Goal: Use online tool/utility: Utilize a website feature to perform a specific function

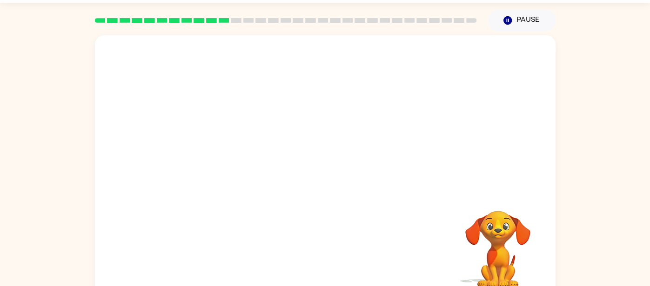
scroll to position [30, 0]
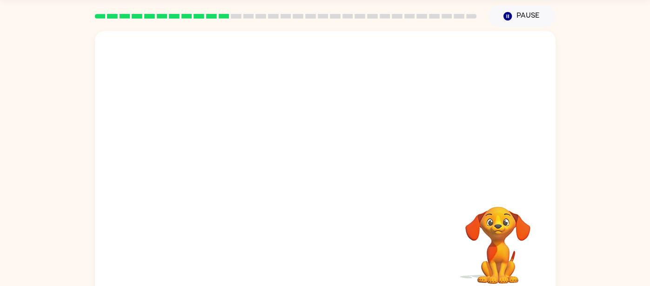
click at [226, 140] on video "Your browser must support playing .mp4 files to use Literably. Please try using…" at bounding box center [325, 109] width 460 height 156
click at [218, 143] on video "Your browser must support playing .mp4 files to use Literably. Please try using…" at bounding box center [325, 109] width 460 height 156
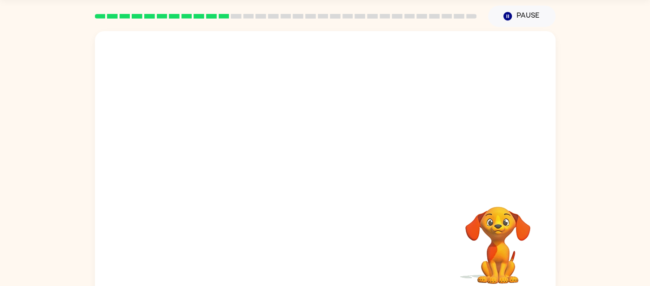
click at [218, 143] on video "Your browser must support playing .mp4 files to use Literably. Please try using…" at bounding box center [325, 109] width 460 height 156
click at [307, 162] on div at bounding box center [325, 169] width 60 height 34
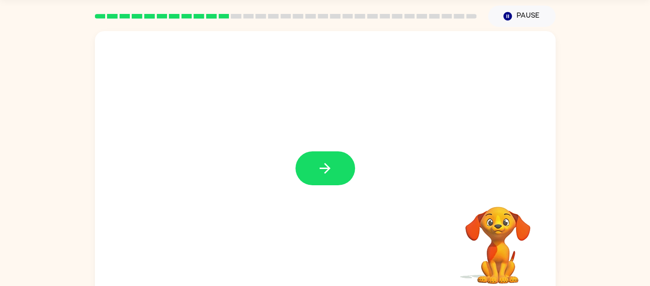
click at [307, 162] on button "button" at bounding box center [325, 169] width 60 height 34
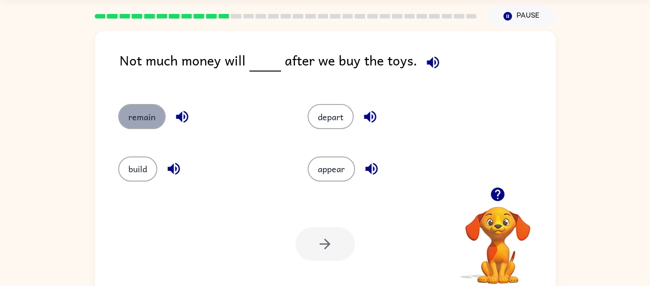
click at [133, 114] on button "remain" at bounding box center [141, 116] width 47 height 25
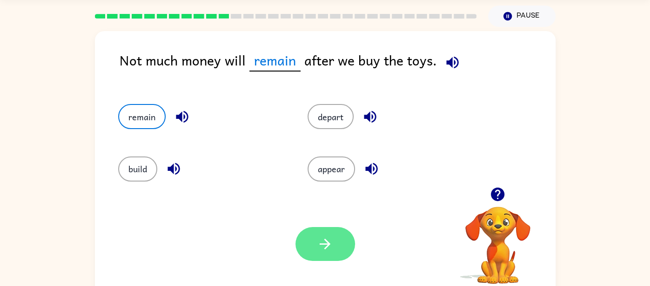
click at [328, 239] on icon "button" at bounding box center [325, 244] width 16 height 16
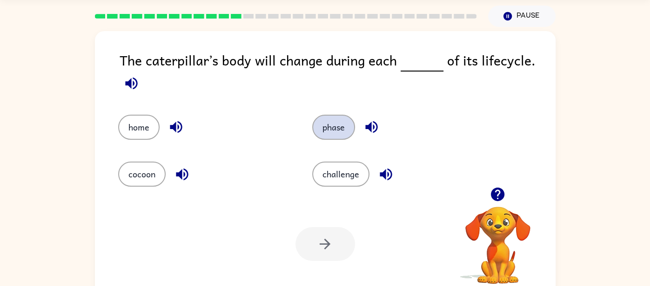
click at [340, 130] on button "phase" at bounding box center [333, 127] width 43 height 25
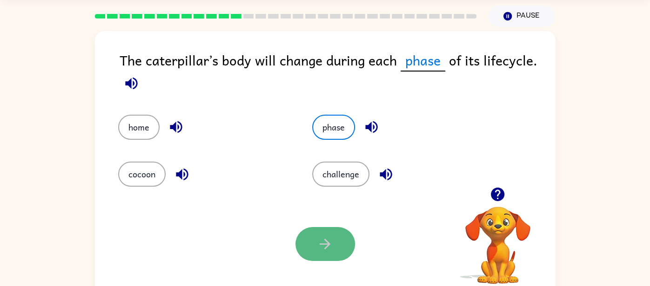
click at [337, 246] on button "button" at bounding box center [325, 244] width 60 height 34
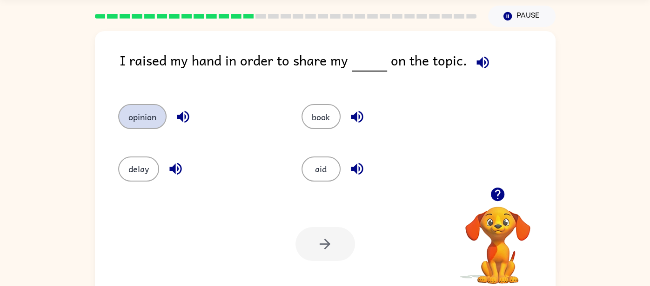
click at [138, 116] on button "opinion" at bounding box center [142, 116] width 48 height 25
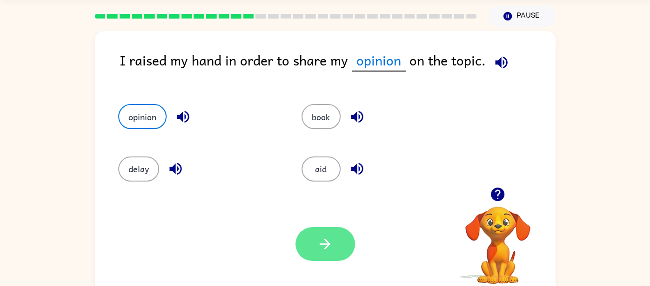
click at [323, 230] on button "button" at bounding box center [325, 244] width 60 height 34
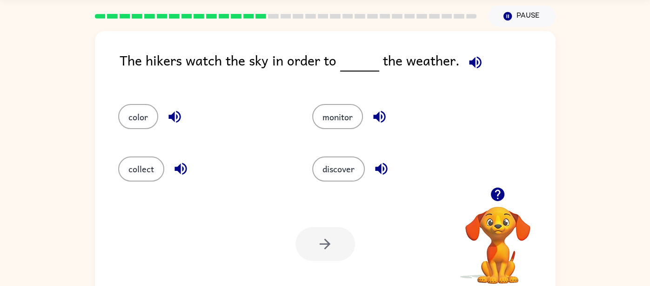
click at [329, 130] on div "monitor" at bounding box center [391, 113] width 194 height 52
click at [346, 105] on button "monitor" at bounding box center [337, 116] width 51 height 25
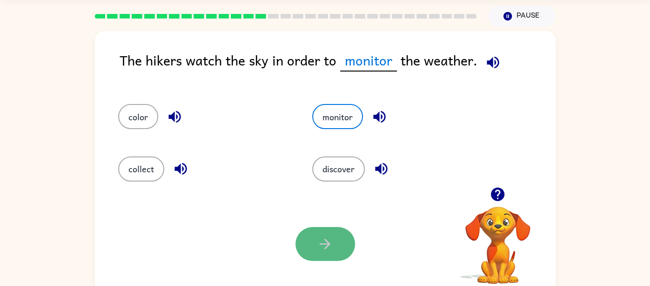
click at [318, 252] on icon "button" at bounding box center [325, 244] width 16 height 16
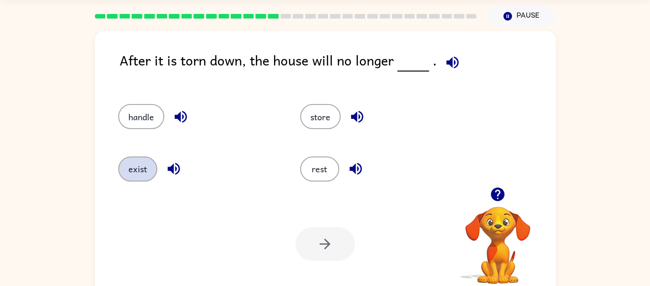
click at [145, 166] on button "exist" at bounding box center [137, 169] width 39 height 25
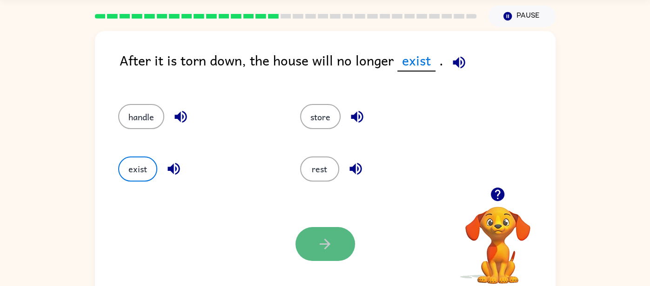
click at [312, 237] on button "button" at bounding box center [325, 244] width 60 height 34
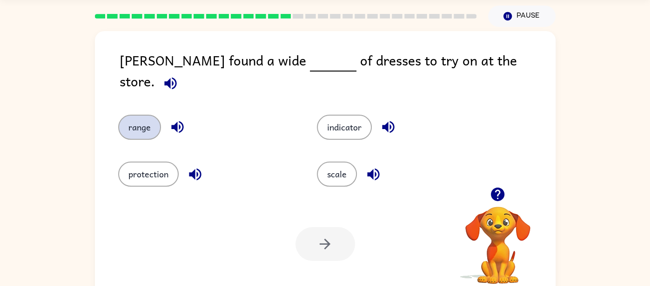
click at [135, 116] on button "range" at bounding box center [139, 127] width 43 height 25
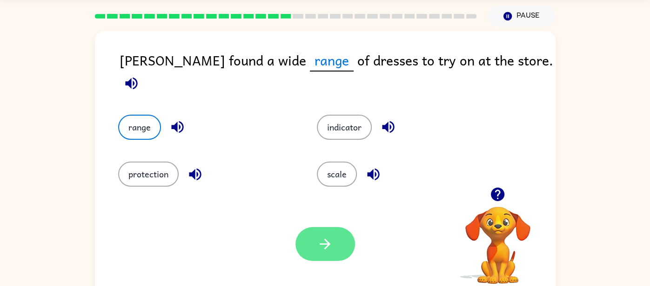
click at [335, 248] on button "button" at bounding box center [325, 244] width 60 height 34
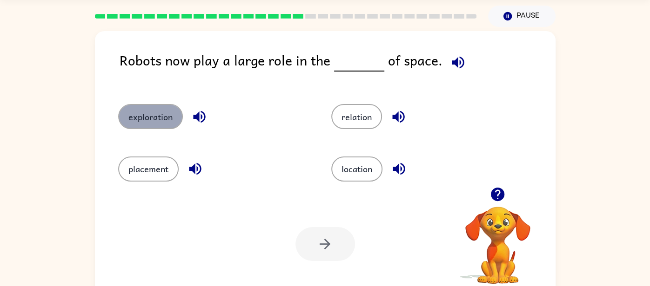
click at [151, 121] on button "exploration" at bounding box center [150, 116] width 65 height 25
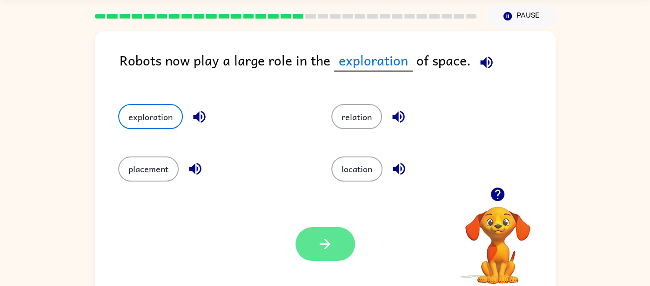
click at [313, 255] on button "button" at bounding box center [325, 244] width 60 height 34
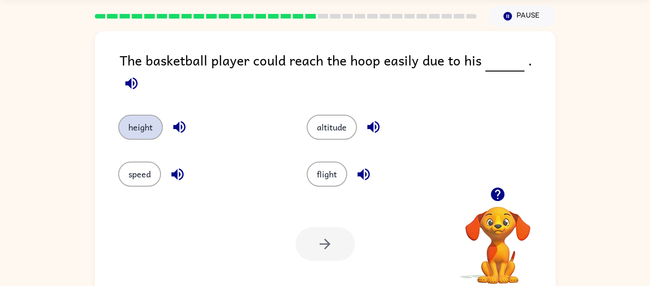
click at [158, 115] on button "height" at bounding box center [140, 127] width 45 height 25
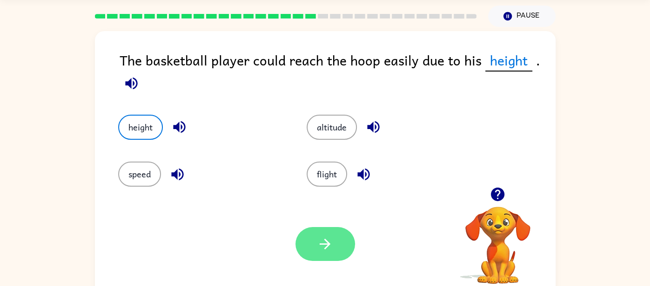
click at [322, 248] on icon "button" at bounding box center [325, 244] width 16 height 16
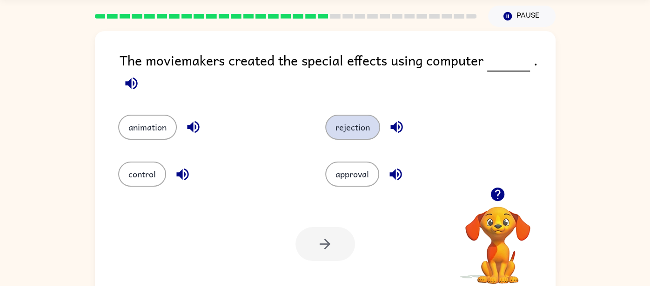
click at [340, 121] on button "rejection" at bounding box center [352, 127] width 55 height 25
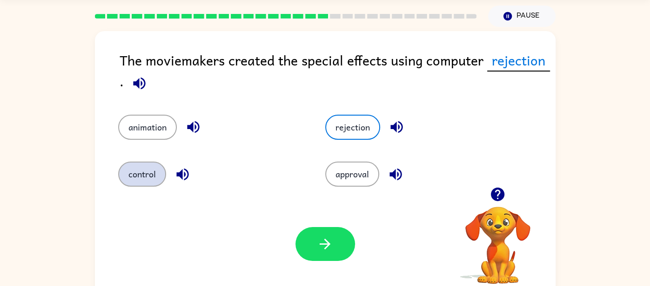
click at [149, 170] on button "control" at bounding box center [142, 174] width 48 height 25
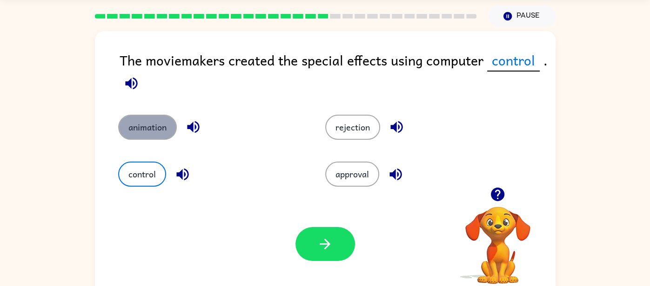
click at [153, 136] on button "animation" at bounding box center [147, 127] width 59 height 25
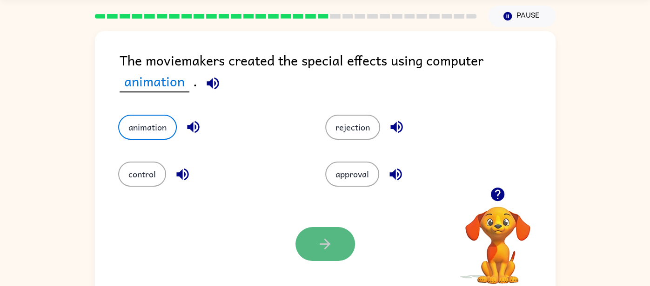
click at [317, 242] on icon "button" at bounding box center [325, 244] width 16 height 16
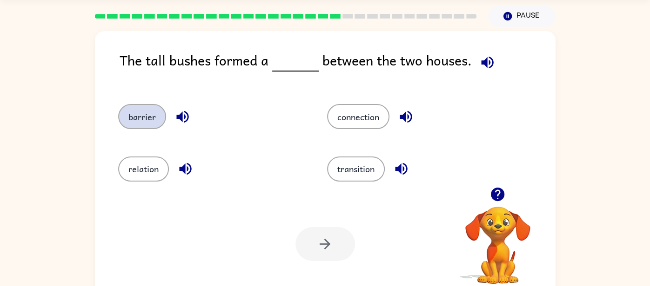
click at [148, 113] on button "barrier" at bounding box center [142, 116] width 48 height 25
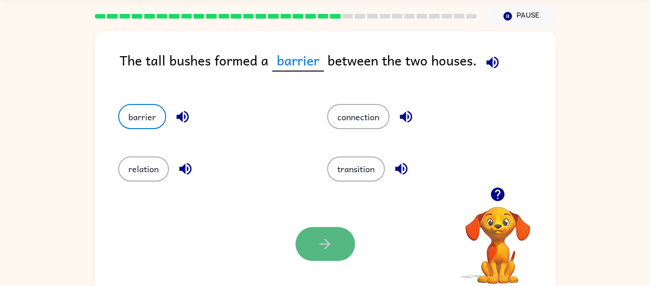
click at [312, 241] on button "button" at bounding box center [325, 244] width 60 height 34
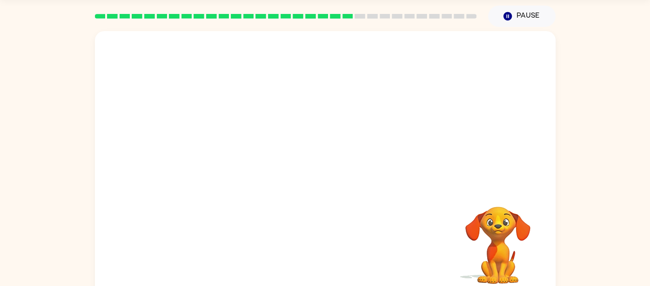
click at [497, 207] on video "Your browser must support playing .mp4 files to use Literably. Please try using…" at bounding box center [497, 239] width 93 height 93
click at [303, 173] on button "button" at bounding box center [325, 169] width 60 height 34
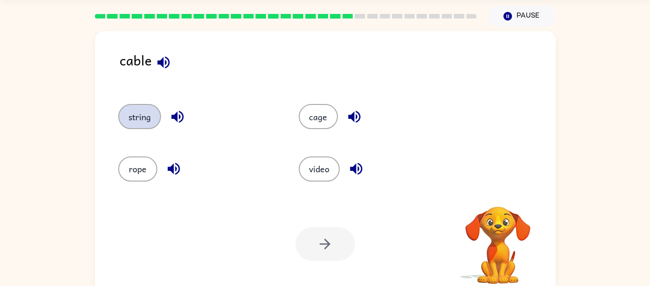
click at [139, 115] on button "string" at bounding box center [139, 116] width 43 height 25
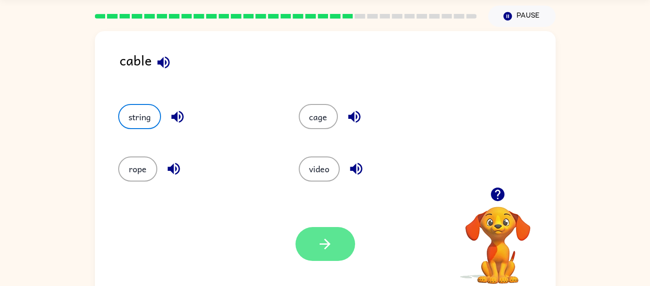
click at [332, 249] on icon "button" at bounding box center [325, 244] width 16 height 16
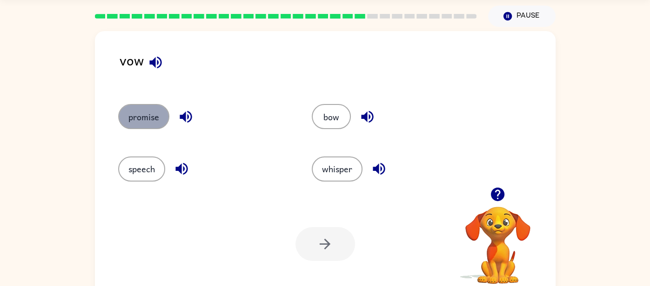
click at [139, 126] on button "promise" at bounding box center [143, 116] width 51 height 25
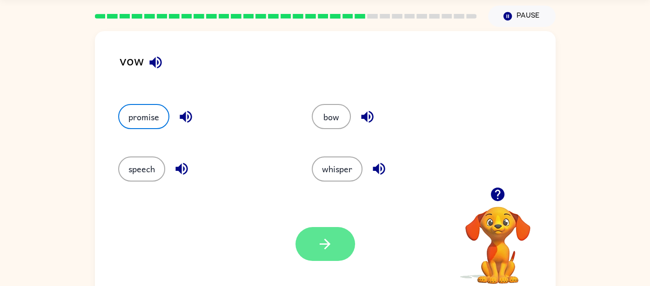
click at [313, 235] on button "button" at bounding box center [325, 244] width 60 height 34
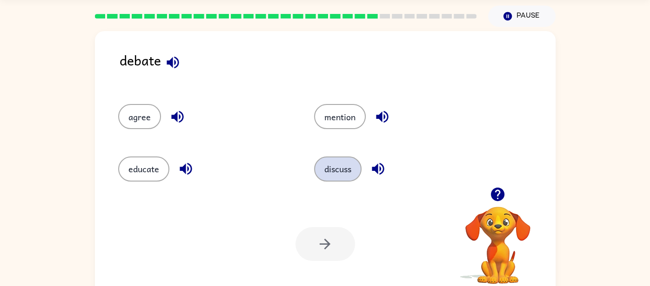
click at [321, 169] on button "discuss" at bounding box center [337, 169] width 47 height 25
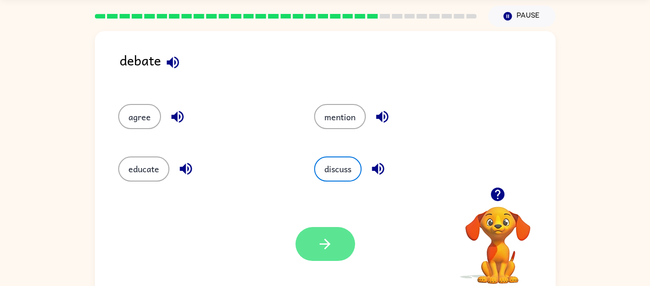
click at [315, 233] on button "button" at bounding box center [325, 244] width 60 height 34
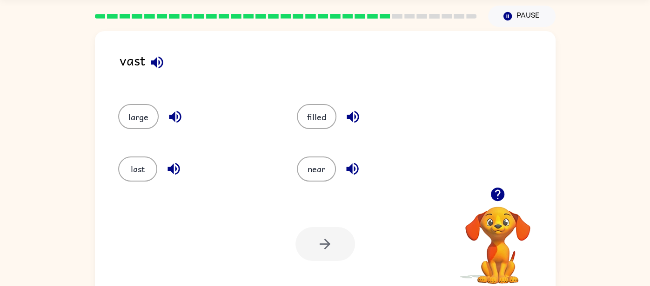
click at [502, 193] on icon "button" at bounding box center [497, 194] width 13 height 13
click at [129, 108] on button "large" at bounding box center [138, 116] width 40 height 25
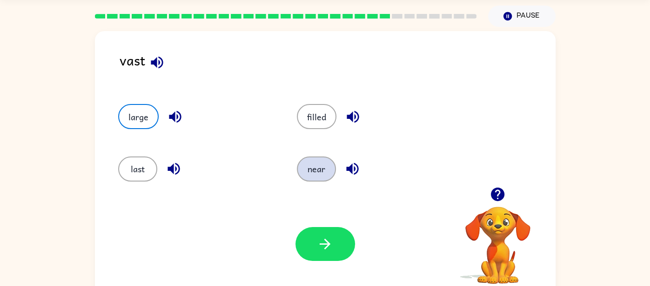
click at [309, 157] on button "near" at bounding box center [316, 169] width 39 height 25
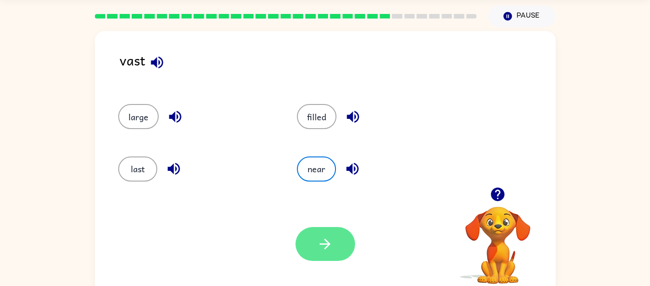
click at [321, 237] on icon "button" at bounding box center [325, 244] width 16 height 16
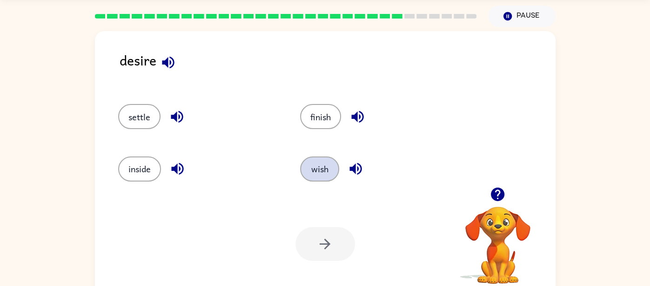
click at [330, 163] on button "wish" at bounding box center [319, 169] width 39 height 25
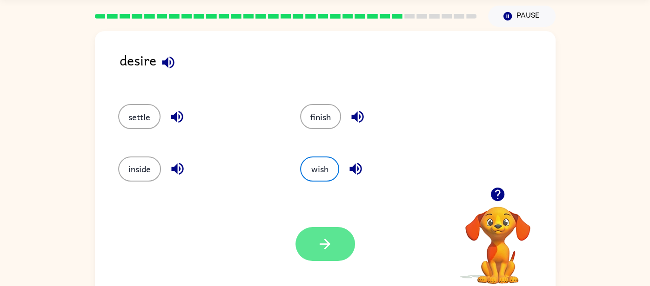
click at [316, 235] on button "button" at bounding box center [325, 244] width 60 height 34
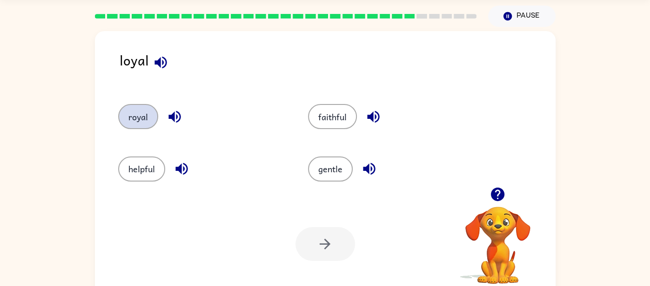
click at [151, 124] on button "royal" at bounding box center [138, 116] width 40 height 25
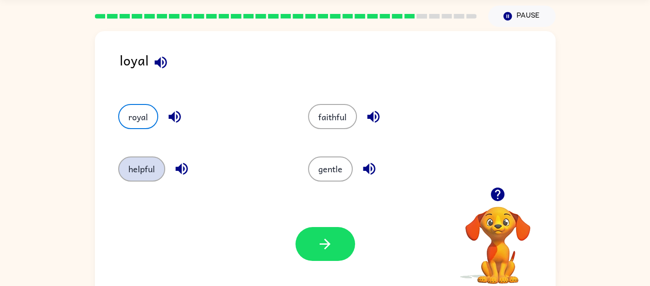
click at [130, 169] on button "helpful" at bounding box center [141, 169] width 47 height 25
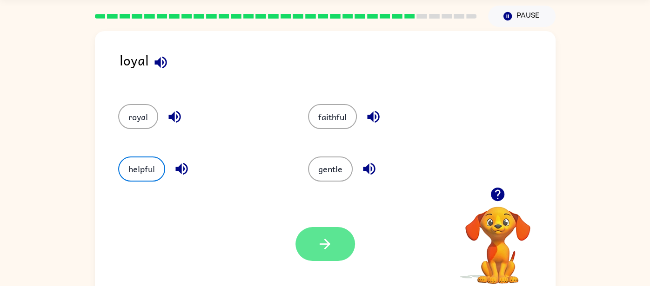
click at [334, 239] on button "button" at bounding box center [325, 244] width 60 height 34
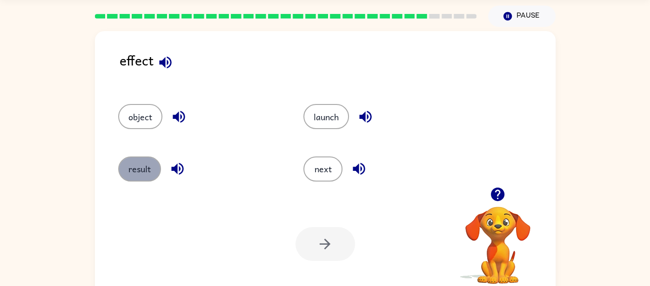
click at [146, 168] on button "result" at bounding box center [139, 169] width 43 height 25
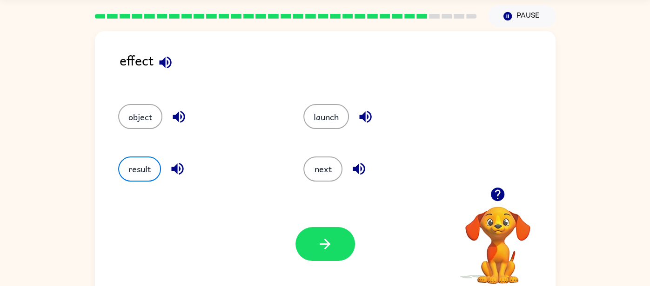
click at [166, 60] on icon "button" at bounding box center [165, 62] width 16 height 16
click at [324, 230] on button "button" at bounding box center [325, 244] width 60 height 34
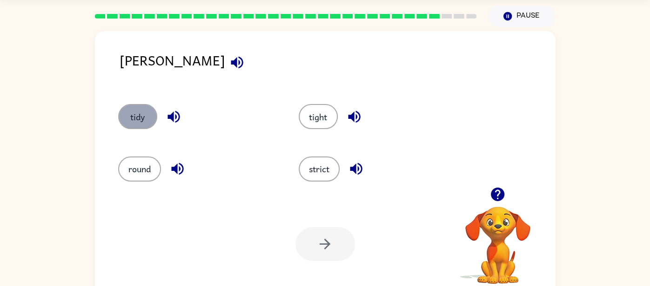
click at [130, 116] on button "tidy" at bounding box center [137, 116] width 39 height 25
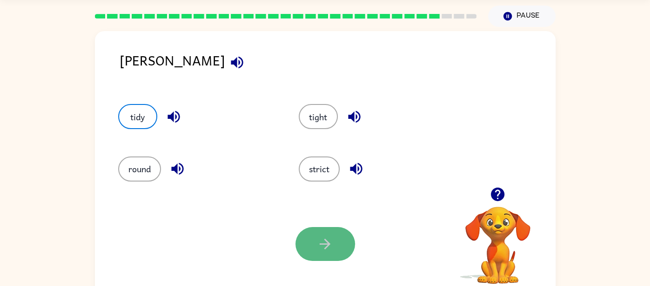
click at [314, 247] on button "button" at bounding box center [325, 244] width 60 height 34
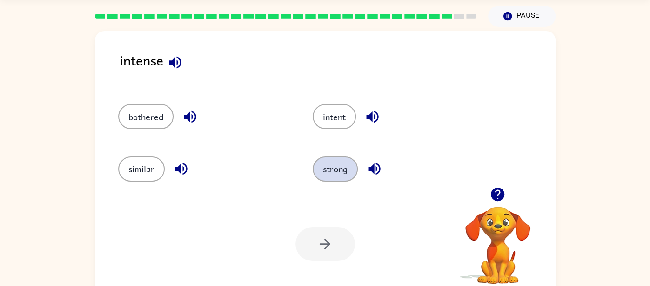
click at [342, 172] on button "strong" at bounding box center [335, 169] width 45 height 25
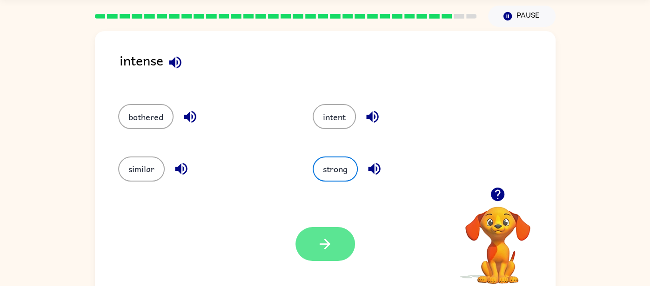
click at [316, 247] on button "button" at bounding box center [325, 244] width 60 height 34
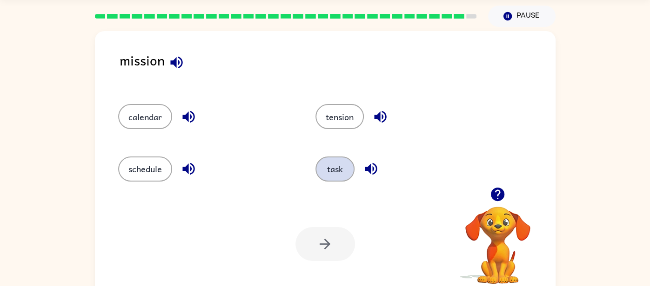
click at [335, 168] on button "task" at bounding box center [334, 169] width 39 height 25
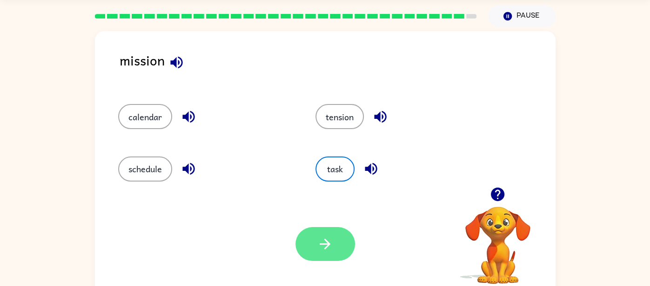
click at [341, 233] on button "button" at bounding box center [325, 244] width 60 height 34
